Goal: Task Accomplishment & Management: Manage account settings

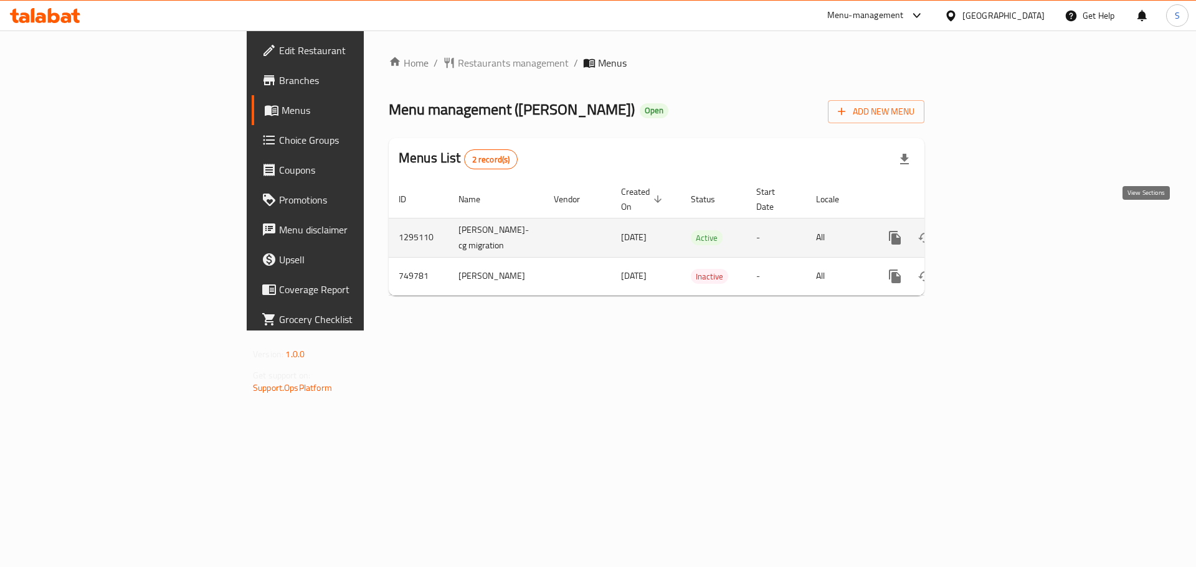
click at [992, 230] on icon "enhanced table" at bounding box center [984, 237] width 15 height 15
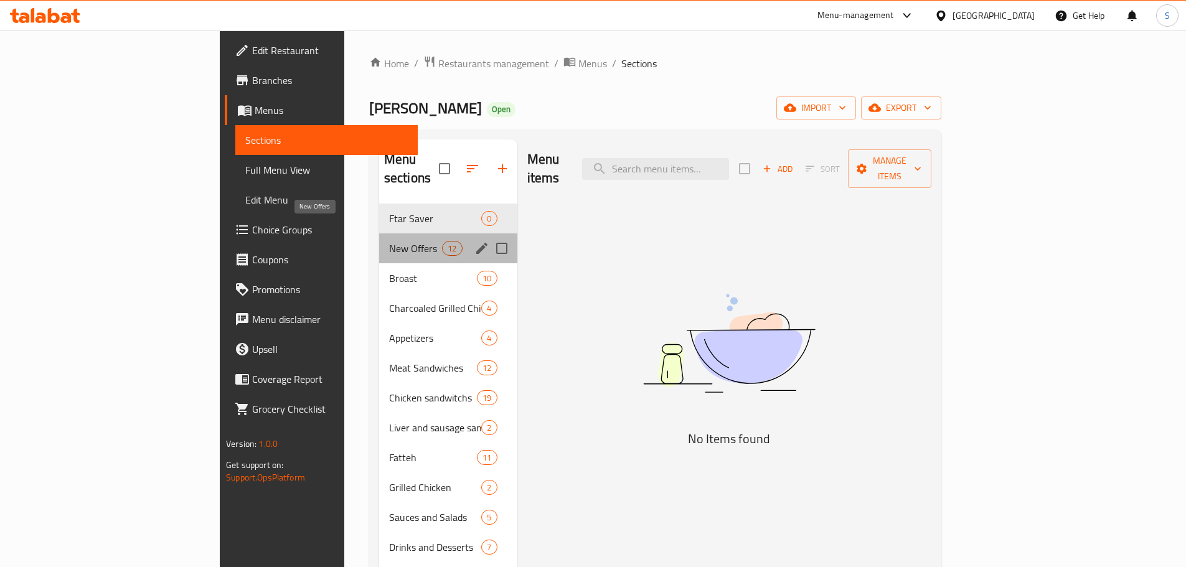
click at [389, 241] on span "New Offers" at bounding box center [415, 248] width 53 height 15
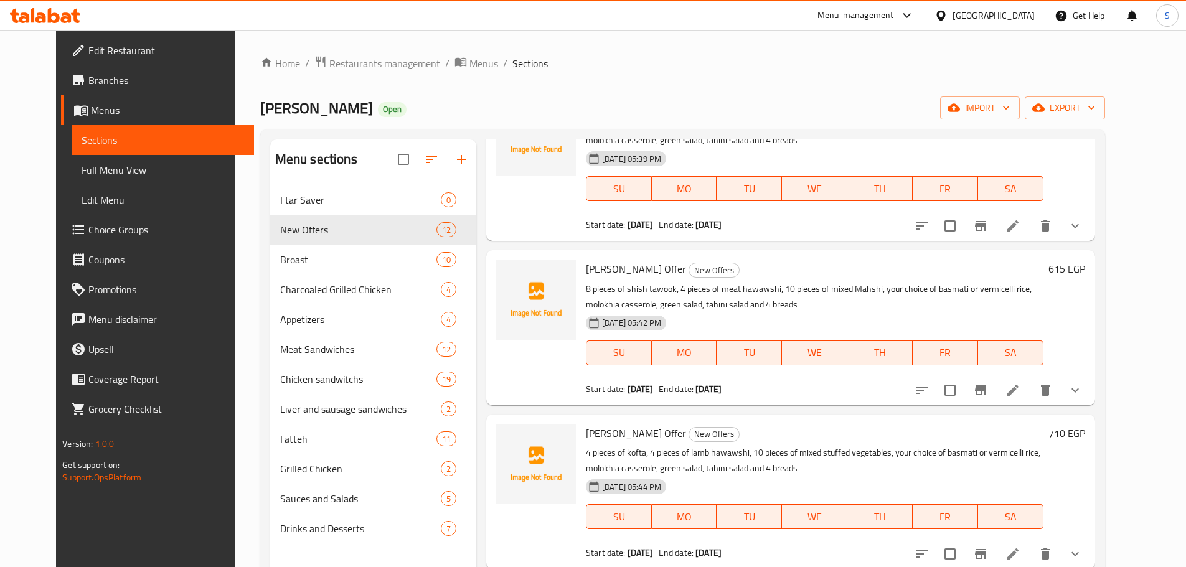
scroll to position [125, 0]
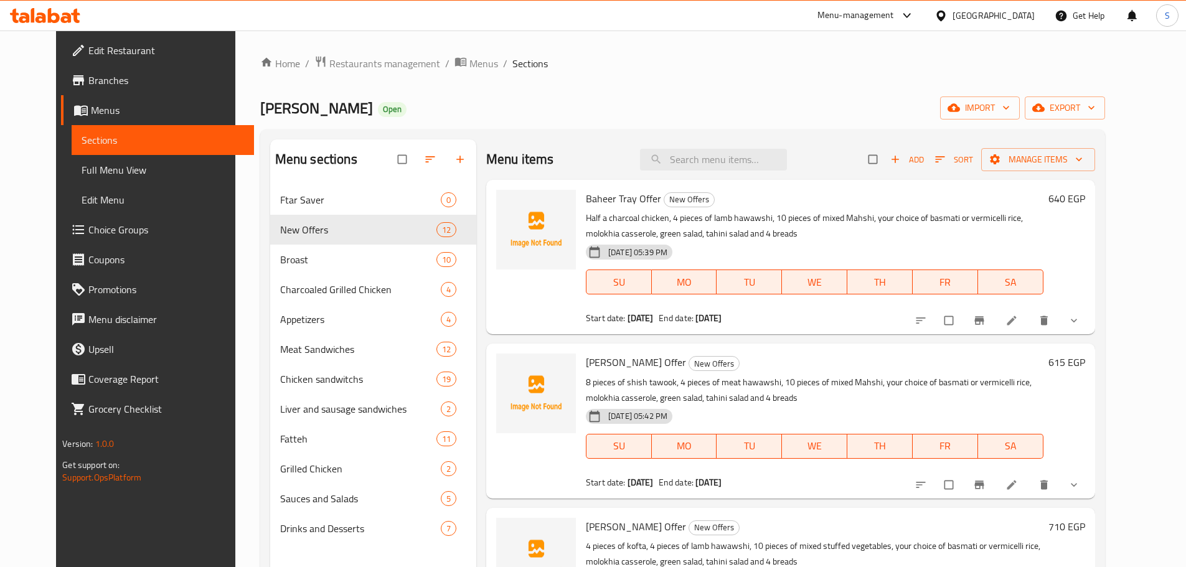
scroll to position [62, 0]
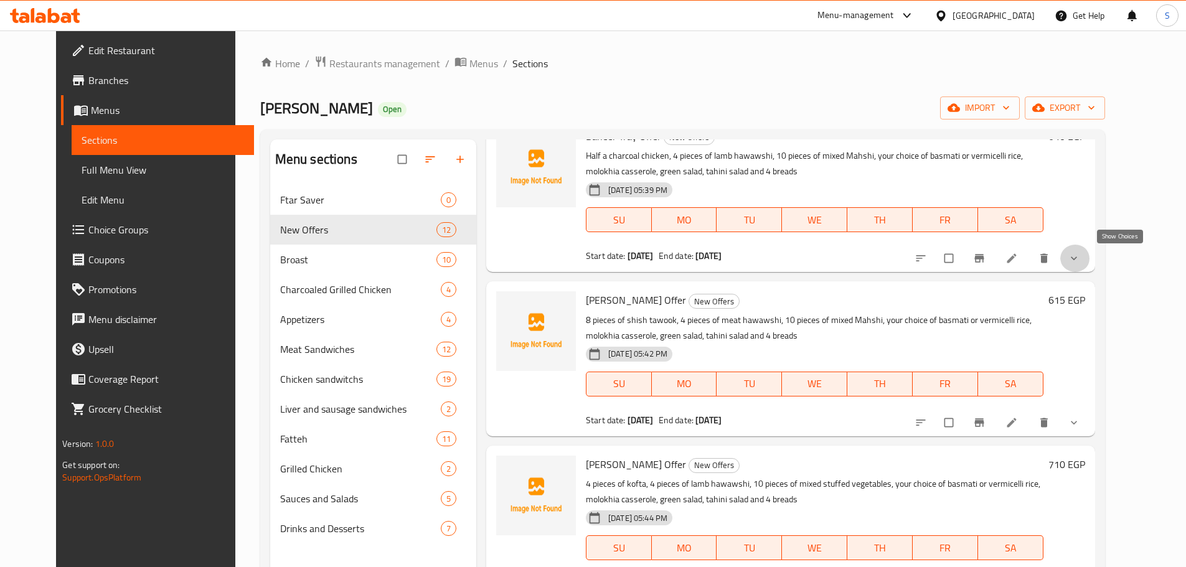
click at [1081, 253] on icon "show more" at bounding box center [1074, 258] width 12 height 12
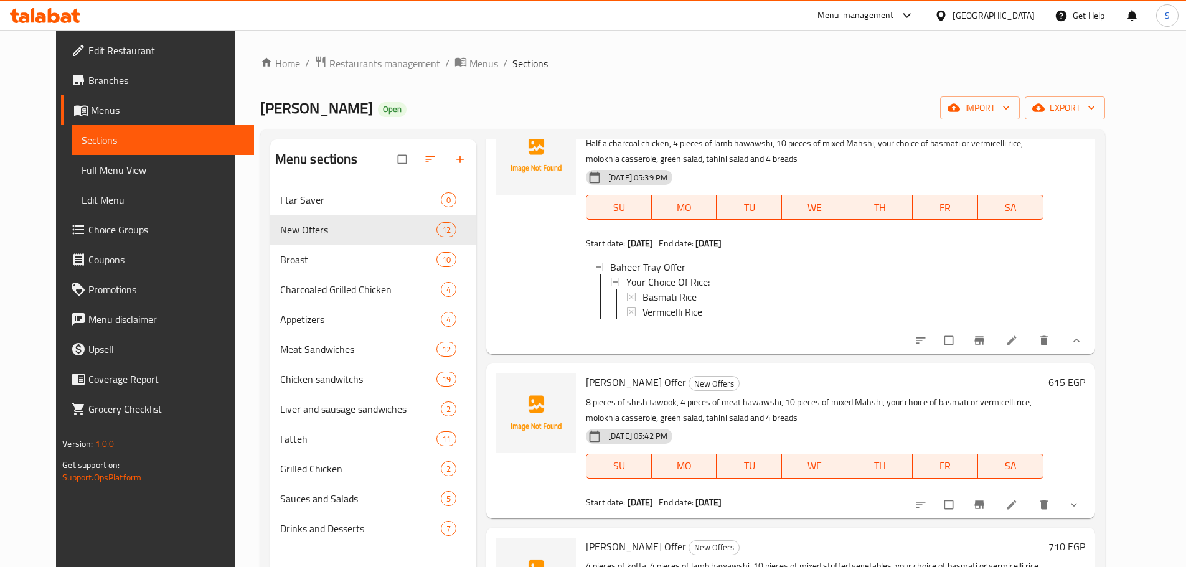
scroll to position [0, 0]
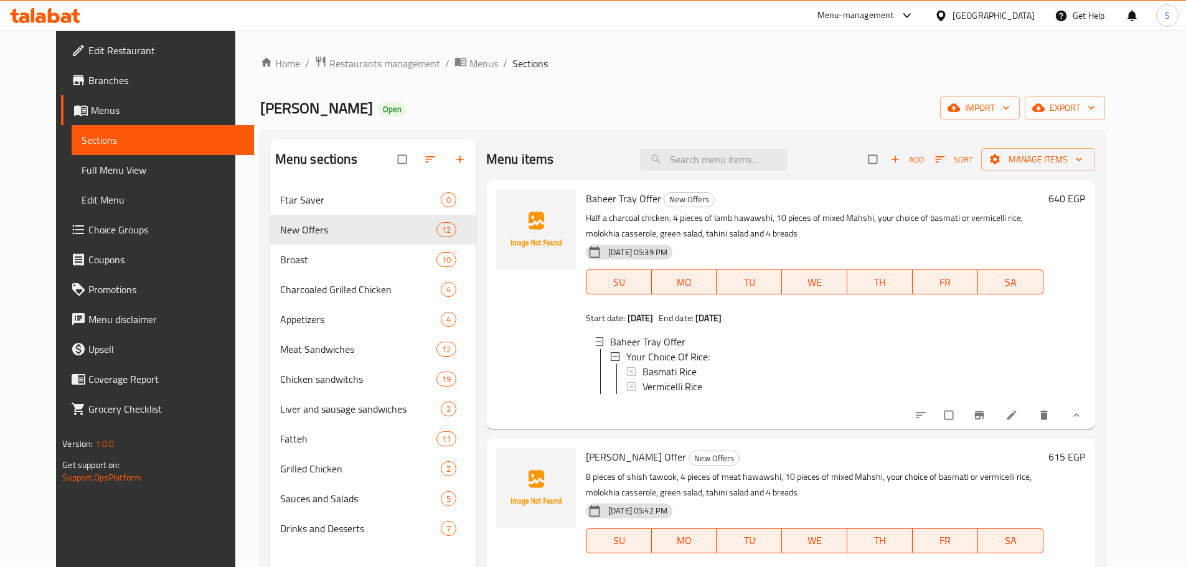
click at [100, 54] on span "Edit Restaurant" at bounding box center [166, 50] width 156 height 15
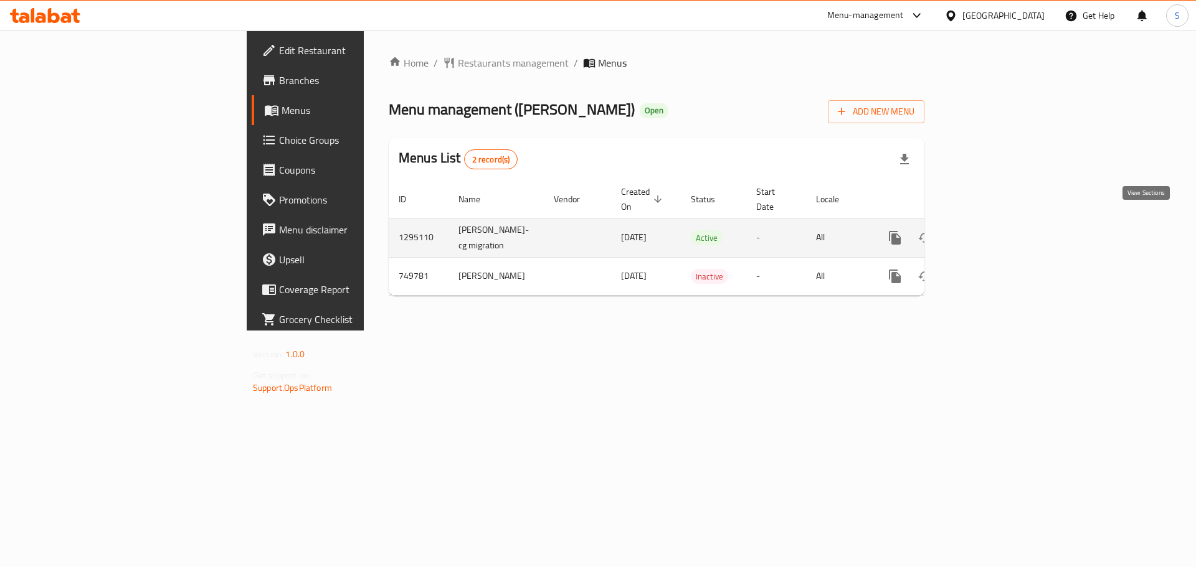
click at [992, 230] on icon "enhanced table" at bounding box center [984, 237] width 15 height 15
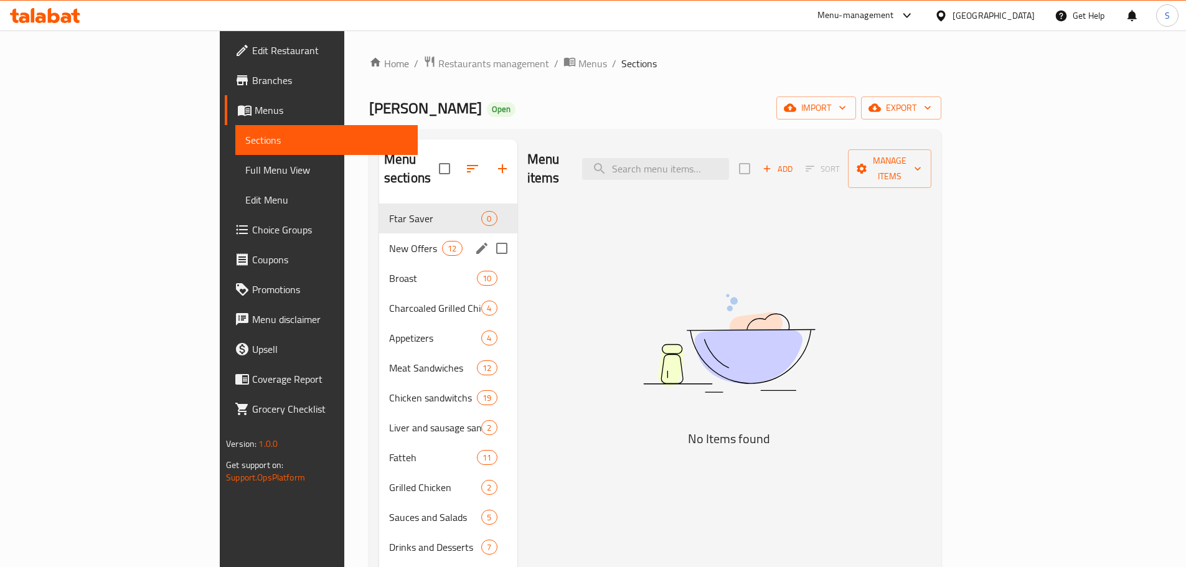
click at [379, 211] on div "Ftar Saver 0" at bounding box center [448, 219] width 138 height 30
click at [389, 241] on span "New Offers" at bounding box center [415, 248] width 53 height 15
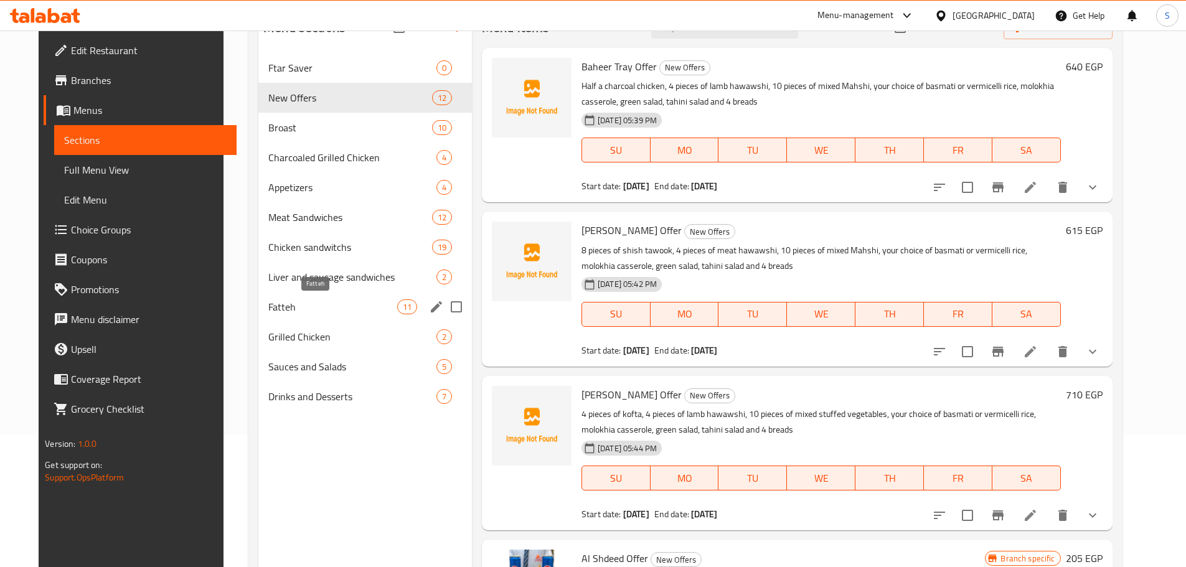
scroll to position [50, 0]
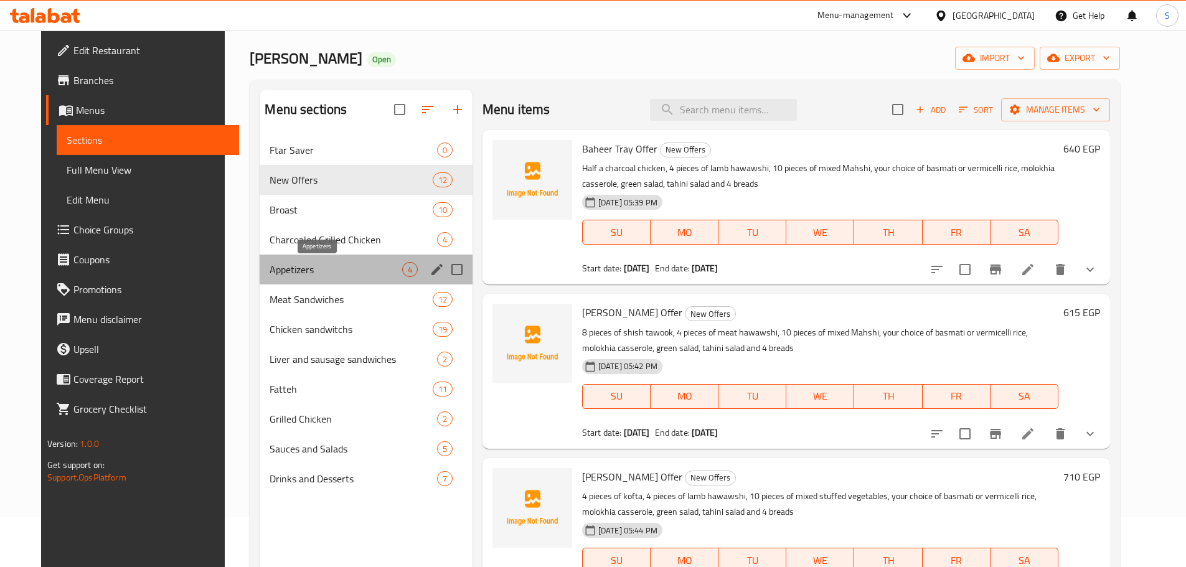
click at [270, 267] on span "Appetizers" at bounding box center [336, 269] width 132 height 15
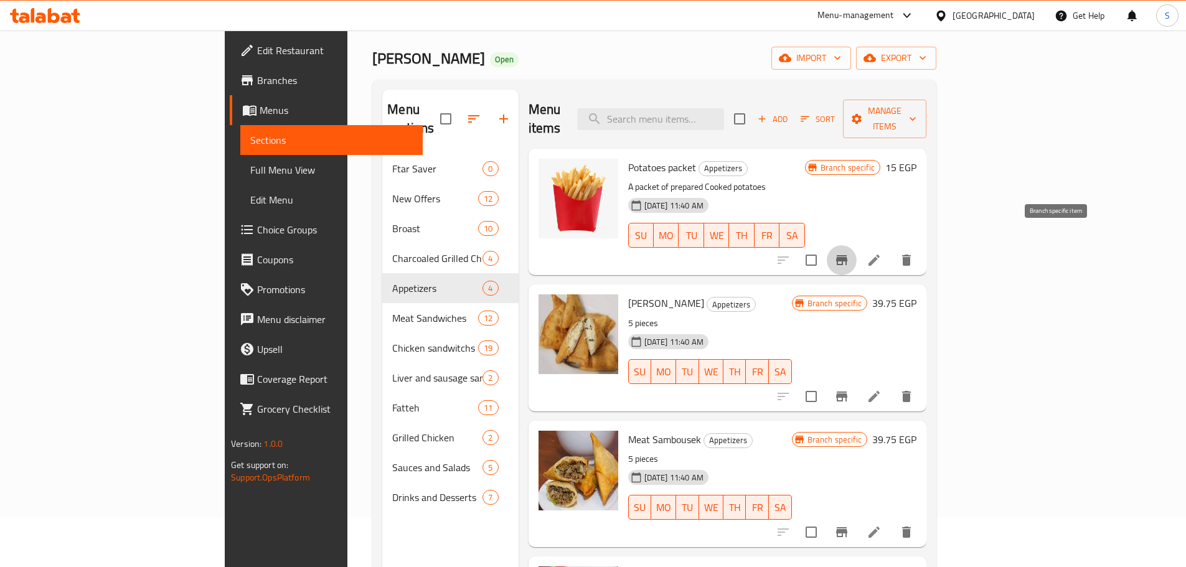
click at [850, 253] on icon "Branch-specific-item" at bounding box center [842, 260] width 15 height 15
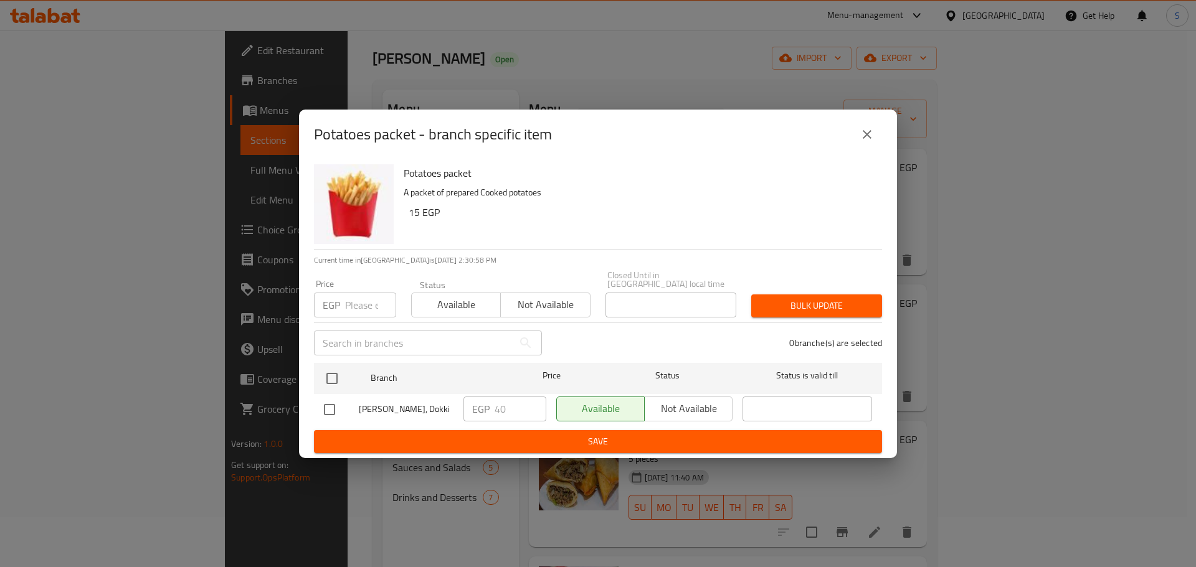
click at [866, 134] on icon "close" at bounding box center [867, 134] width 9 height 9
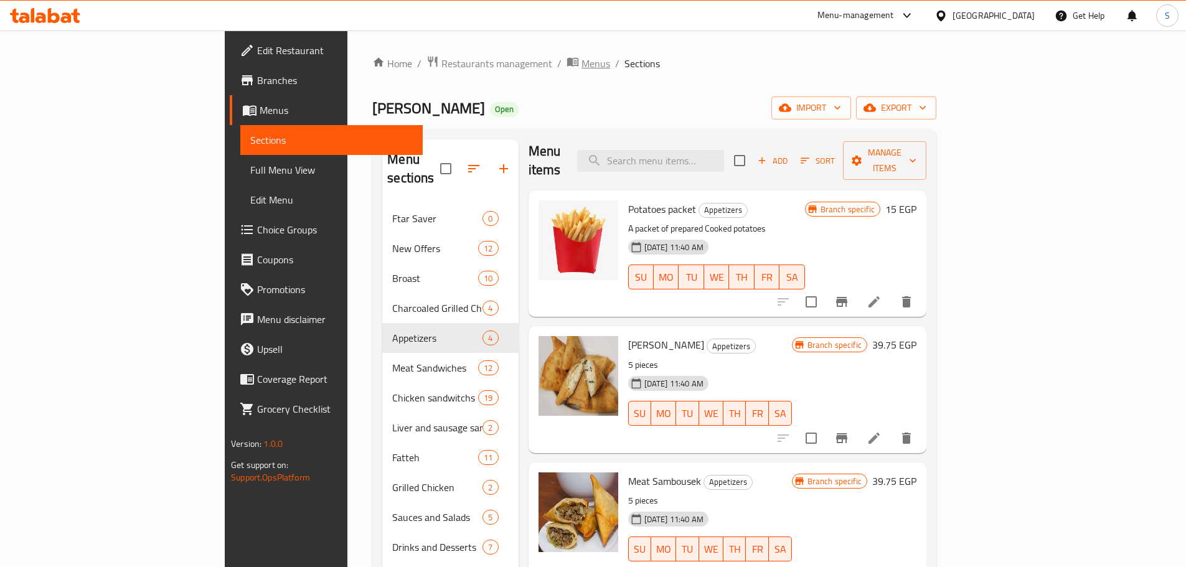
click at [582, 65] on span "Menus" at bounding box center [596, 63] width 29 height 15
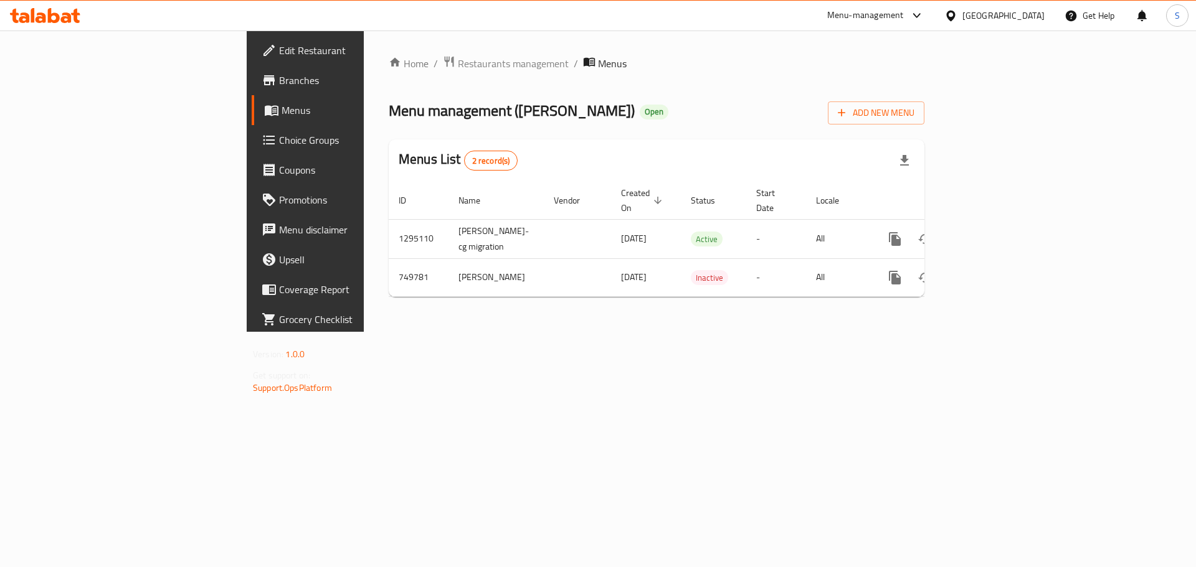
drag, startPoint x: 1077, startPoint y: 0, endPoint x: 779, endPoint y: 295, distance: 418.8
click at [777, 295] on div "Home / Restaurants management / Menus Menu management ( Hassan Al Demashqy ) Op…" at bounding box center [656, 181] width 585 height 301
